Goal: Contribute content

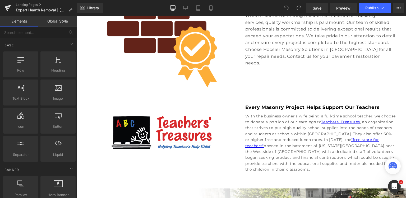
scroll to position [1322, 0]
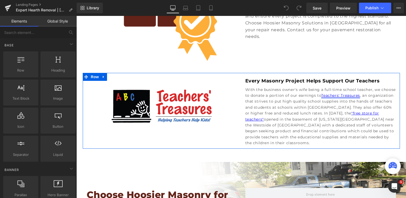
click at [345, 94] on link "Teachers' Treasures" at bounding box center [340, 95] width 39 height 5
click at [304, 94] on p "With the business owner's wife being a full-time school teacher, we choose to d…" at bounding box center [320, 115] width 151 height 59
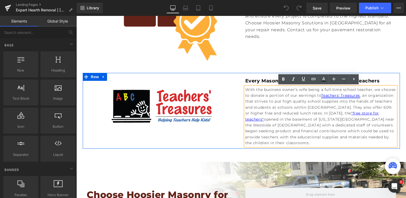
click at [329, 93] on link "Teachers' Treasures" at bounding box center [340, 95] width 39 height 5
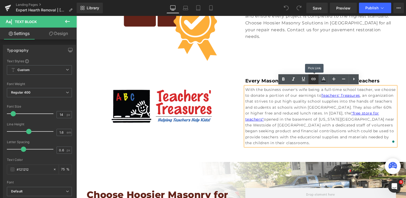
click at [313, 80] on icon at bounding box center [313, 79] width 6 height 6
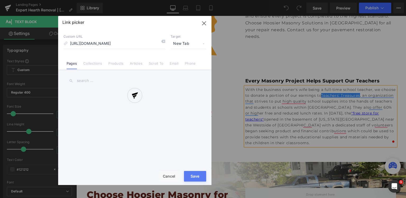
click at [384, 0] on div "Text Color Highlight Color #333333 Edit or remove link: Edit - Unlink - Cancel …" at bounding box center [203, 0] width 406 height 0
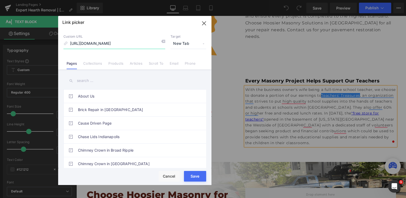
click at [203, 23] on icon "button" at bounding box center [204, 23] width 8 height 8
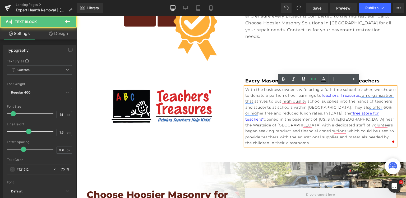
click at [351, 114] on link ""free store for teachers"" at bounding box center [312, 116] width 134 height 11
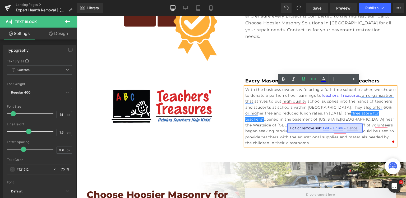
click at [325, 128] on span "Edit" at bounding box center [326, 128] width 6 height 4
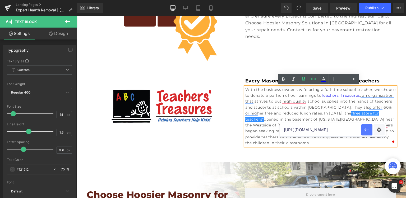
scroll to position [0, 17]
drag, startPoint x: 318, startPoint y: 129, endPoint x: 374, endPoint y: 130, distance: 56.1
click at [374, 130] on div "[URL][DOMAIN_NAME]" at bounding box center [333, 129] width 106 height 13
click at [343, 130] on input "[URL][DOMAIN_NAME]" at bounding box center [320, 129] width 81 height 13
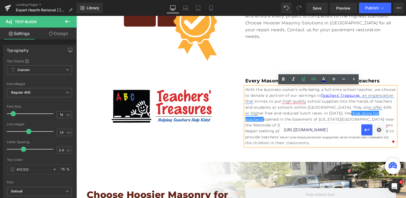
click at [345, 132] on input "[URL][DOMAIN_NAME]" at bounding box center [320, 129] width 81 height 13
drag, startPoint x: 345, startPoint y: 131, endPoint x: 361, endPoint y: 133, distance: 16.2
click at [361, 133] on div "[URL][DOMAIN_NAME]" at bounding box center [333, 129] width 106 height 13
click at [353, 131] on input "[URL][DOMAIN_NAME]" at bounding box center [320, 129] width 81 height 13
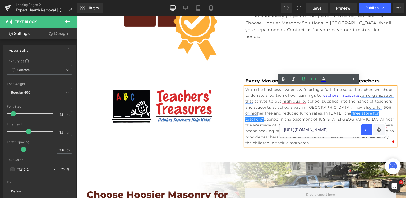
scroll to position [0, 7]
type input "[URL][DOMAIN_NAME]"
click at [367, 131] on icon "button" at bounding box center [367, 129] width 6 height 6
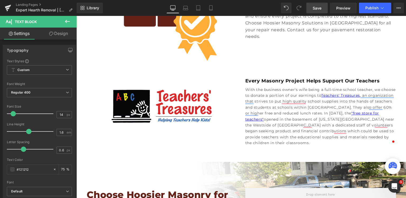
click at [318, 10] on span "Save" at bounding box center [317, 8] width 9 height 6
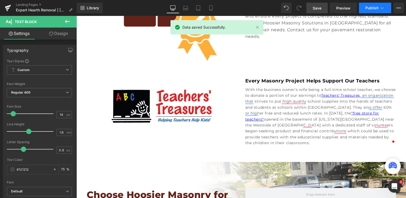
click at [364, 10] on button "Publish" at bounding box center [375, 8] width 32 height 11
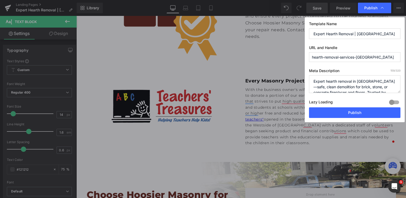
click at [381, 83] on textarea "Expert hearth removal in [GEOGRAPHIC_DATA]—safe, clean demolition for brick, st…" at bounding box center [354, 84] width 91 height 18
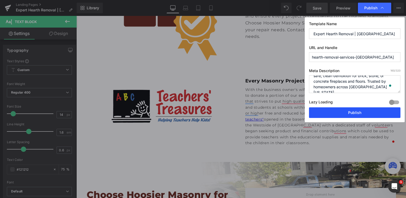
type textarea "Expert hearth removal in [GEOGRAPHIC_DATA], safe, clean demolition for brick, s…"
click at [343, 112] on button "Publish" at bounding box center [354, 112] width 91 height 11
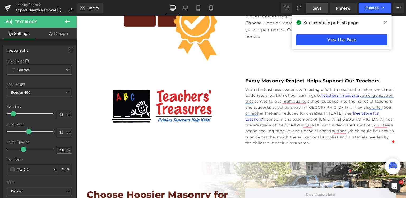
click at [330, 38] on link "View Live Page" at bounding box center [341, 39] width 91 height 11
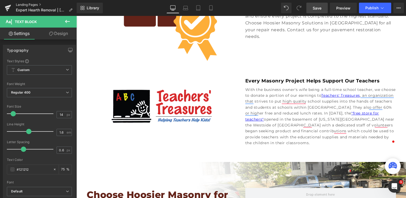
click at [23, 3] on link "Landing Pages" at bounding box center [46, 5] width 61 height 4
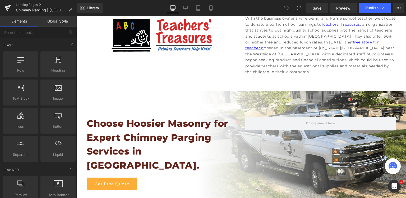
scroll to position [1507, 0]
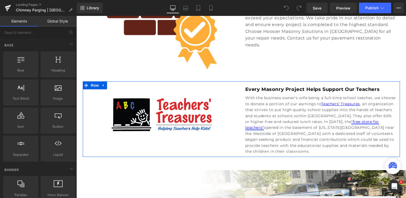
click at [347, 119] on link ""free store for teachers"" at bounding box center [312, 124] width 134 height 11
click at [336, 105] on p "With the business owner's wife being a full-time school teacher, we choose to d…" at bounding box center [320, 124] width 151 height 59
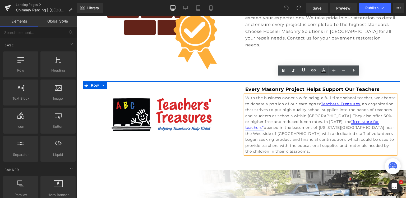
click at [350, 119] on link ""free store for teachers"" at bounding box center [312, 124] width 134 height 11
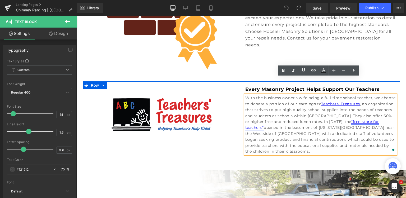
click at [351, 119] on link ""free store for teachers"" at bounding box center [312, 124] width 134 height 11
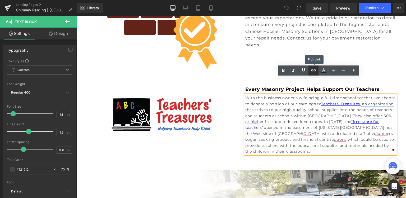
click at [313, 71] on icon at bounding box center [313, 70] width 6 height 6
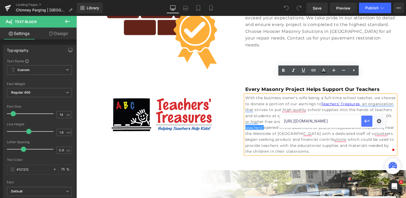
scroll to position [0, 17]
drag, startPoint x: 346, startPoint y: 124, endPoint x: 366, endPoint y: 124, distance: 19.8
click at [366, 124] on div "[URL][DOMAIN_NAME]" at bounding box center [333, 120] width 106 height 13
click at [354, 121] on input "[URL][DOMAIN_NAME]" at bounding box center [320, 120] width 81 height 13
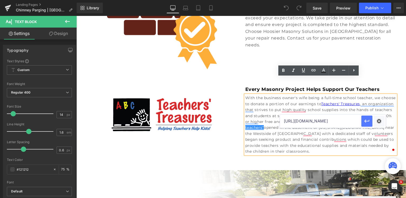
type input "[URL][DOMAIN_NAME]"
click at [367, 120] on icon "button" at bounding box center [367, 121] width 6 height 6
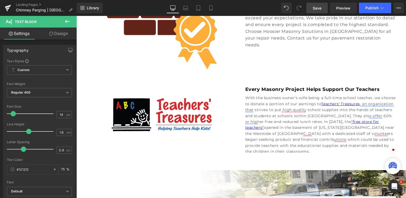
click at [325, 11] on link "Save" at bounding box center [316, 8] width 21 height 11
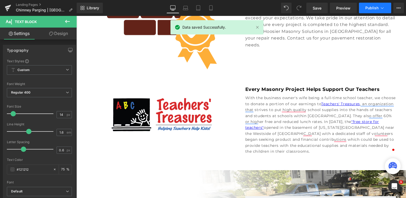
click at [380, 7] on icon at bounding box center [382, 7] width 5 height 5
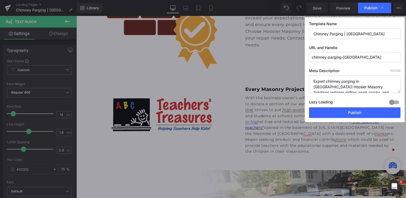
click at [346, 89] on textarea "Expert chimney parging in Indianapolis! Hoosier Masonry Solutions restores airf…" at bounding box center [354, 84] width 91 height 18
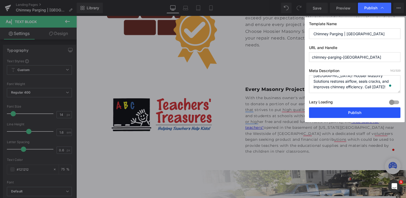
scroll to position [11, 0]
click at [351, 111] on button "Publish" at bounding box center [354, 112] width 91 height 11
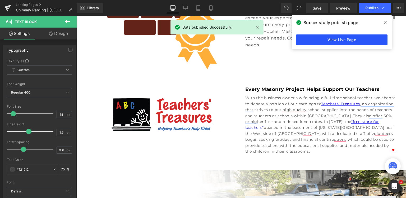
click at [347, 40] on link "View Live Page" at bounding box center [341, 39] width 91 height 11
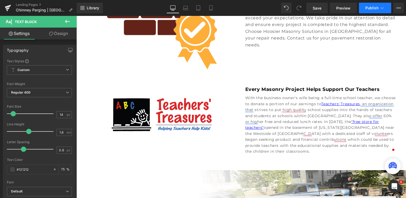
click at [372, 7] on span "Publish" at bounding box center [371, 8] width 13 height 4
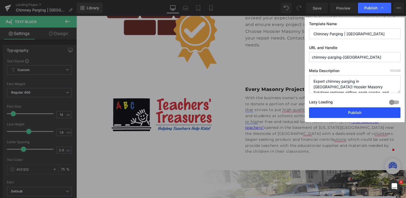
drag, startPoint x: 363, startPoint y: 115, endPoint x: 277, endPoint y: 82, distance: 91.5
click at [363, 115] on button "Publish" at bounding box center [354, 112] width 91 height 11
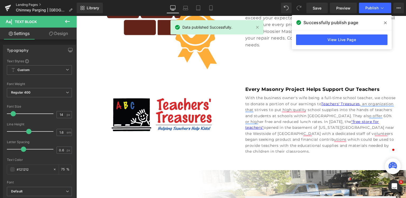
click at [35, 5] on link "Landing Pages" at bounding box center [46, 5] width 61 height 4
